Goal: Check status: Check status

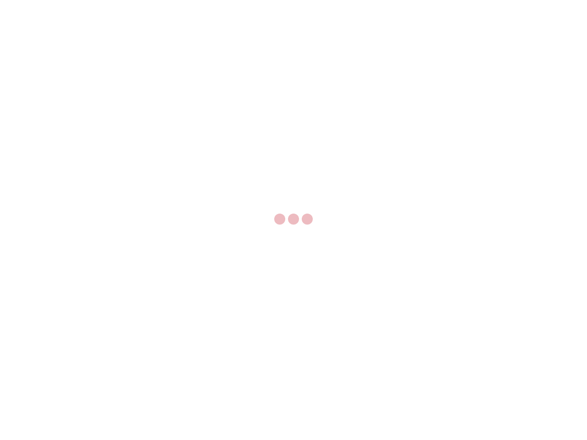
select select "US"
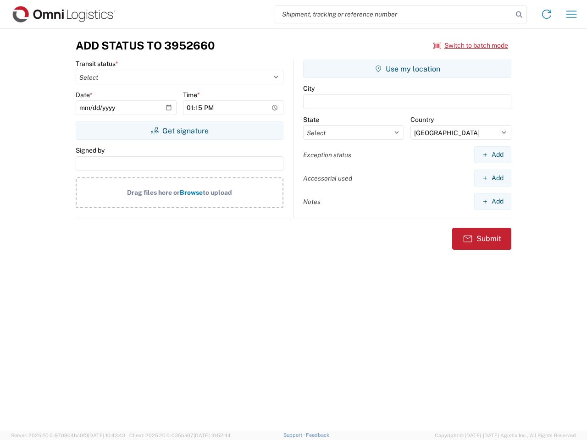
click at [394, 14] on input "search" at bounding box center [393, 13] width 237 height 17
click at [519, 15] on icon at bounding box center [518, 14] width 13 height 13
click at [546, 14] on icon at bounding box center [546, 14] width 15 height 15
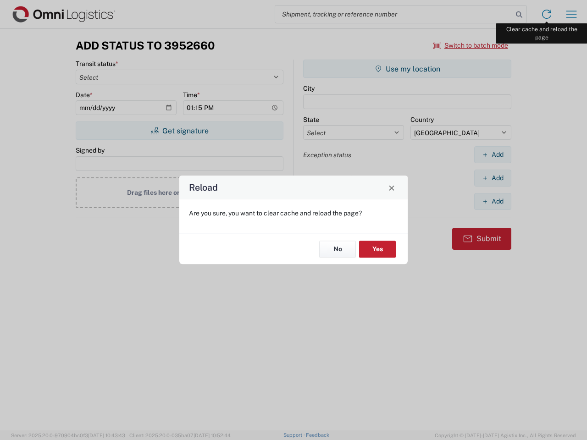
click at [571, 14] on div "Reload Are you sure, you want to clear cache and reload the page? No Yes" at bounding box center [293, 220] width 587 height 440
click at [471, 45] on div "Reload Are you sure, you want to clear cache and reload the page? No Yes" at bounding box center [293, 220] width 587 height 440
click at [179, 131] on div "Reload Are you sure, you want to clear cache and reload the page? No Yes" at bounding box center [293, 220] width 587 height 440
click at [407, 69] on div "Reload Are you sure, you want to clear cache and reload the page? No Yes" at bounding box center [293, 220] width 587 height 440
click at [492, 154] on div "Reload Are you sure, you want to clear cache and reload the page? No Yes" at bounding box center [293, 220] width 587 height 440
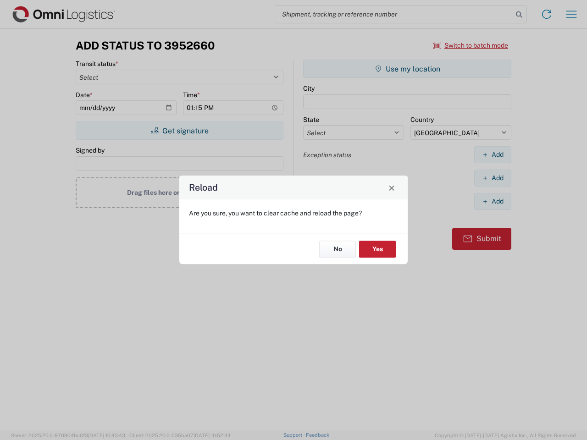
click at [492, 178] on div "Reload Are you sure, you want to clear cache and reload the page? No Yes" at bounding box center [293, 220] width 587 height 440
click at [492, 201] on div "Reload Are you sure, you want to clear cache and reload the page? No Yes" at bounding box center [293, 220] width 587 height 440
